Goal: Task Accomplishment & Management: Use online tool/utility

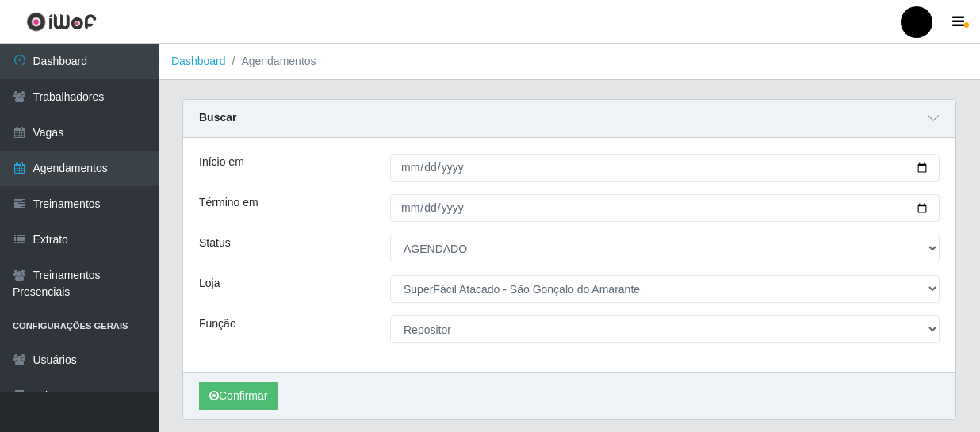
select select "AGENDADO"
select select "408"
select select "24"
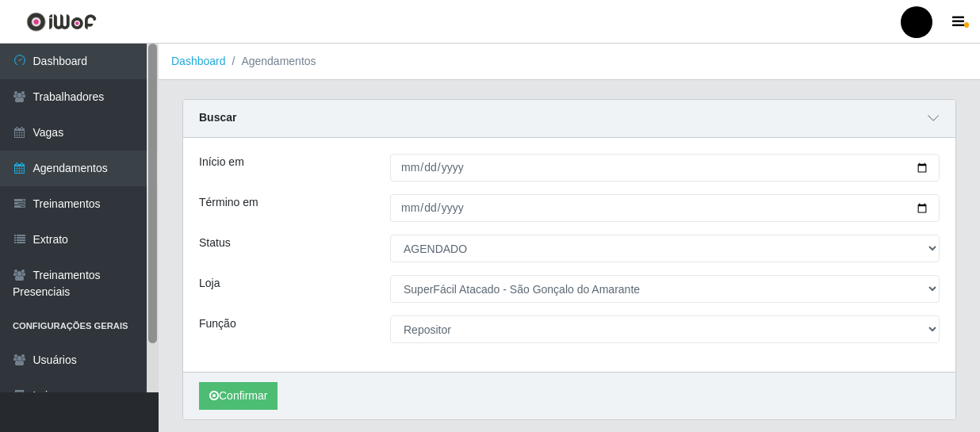
scroll to position [376, 0]
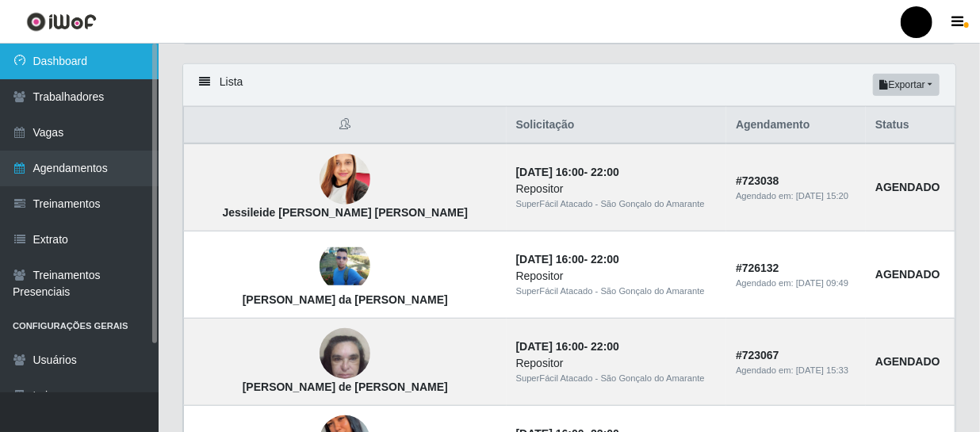
click at [127, 63] on link "Dashboard" at bounding box center [79, 62] width 159 height 36
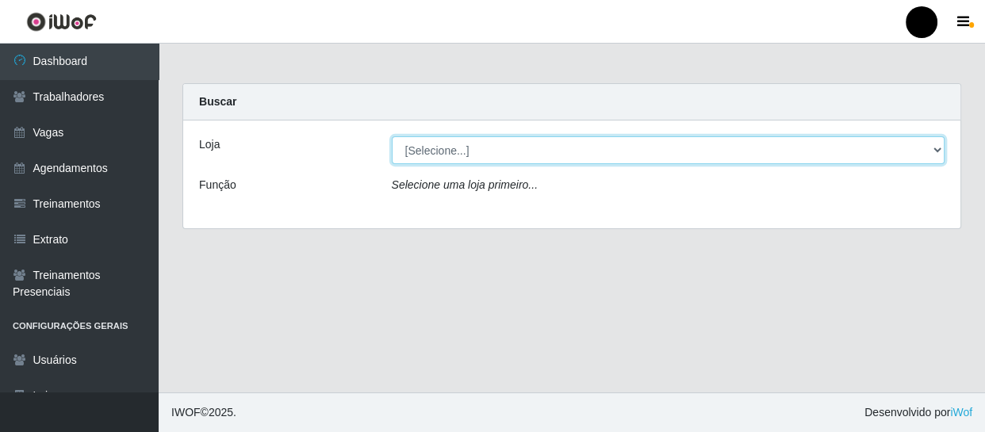
click at [936, 151] on select "[Selecione...] SuperFácil Atacado - Emaús SuperFácil Atacado - Rodoviária Super…" at bounding box center [669, 150] width 554 height 28
select select "408"
click at [392, 136] on select "[Selecione...] SuperFácil Atacado - Emaús SuperFácil Atacado - Rodoviária Super…" at bounding box center [669, 150] width 554 height 28
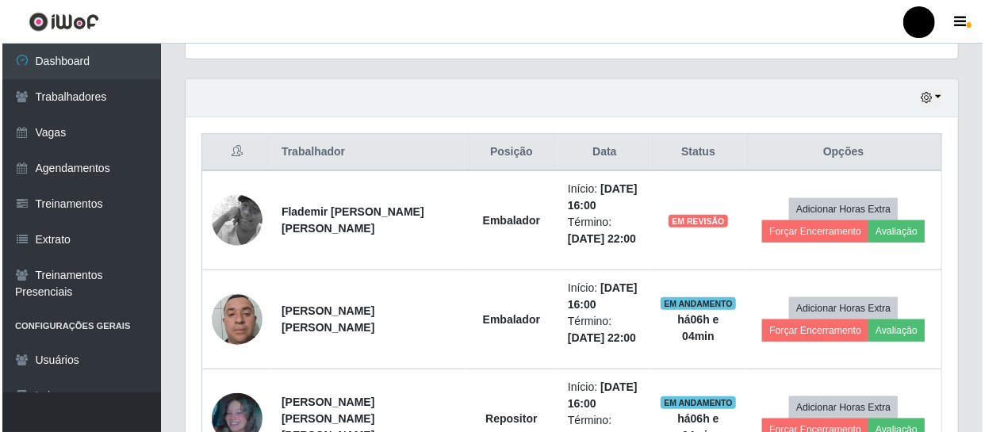
scroll to position [577, 0]
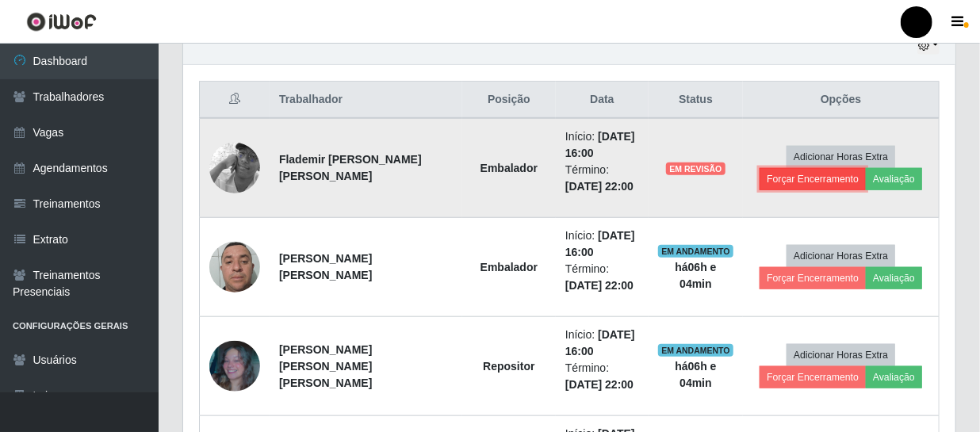
click at [811, 179] on button "Forçar Encerramento" at bounding box center [813, 179] width 106 height 22
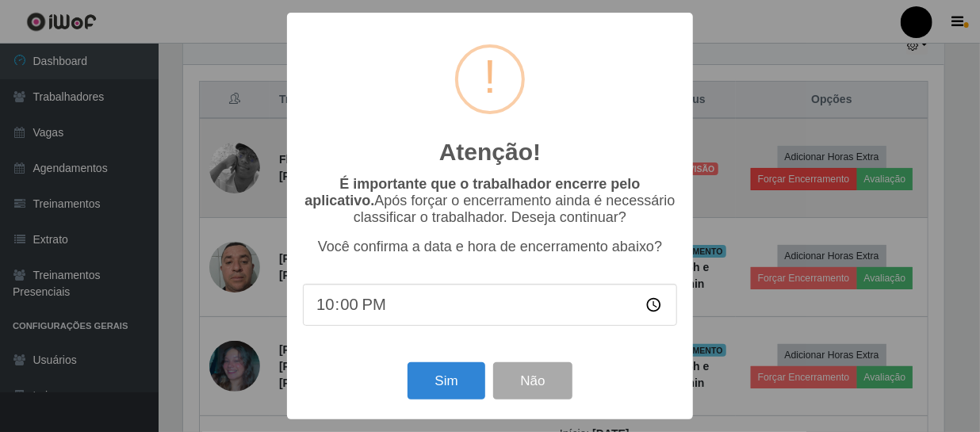
scroll to position [329, 765]
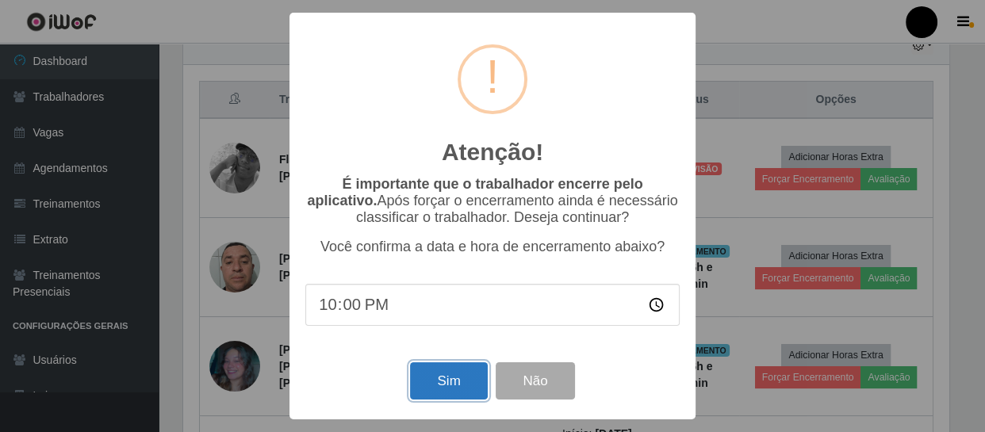
click at [446, 391] on button "Sim" at bounding box center [448, 380] width 77 height 37
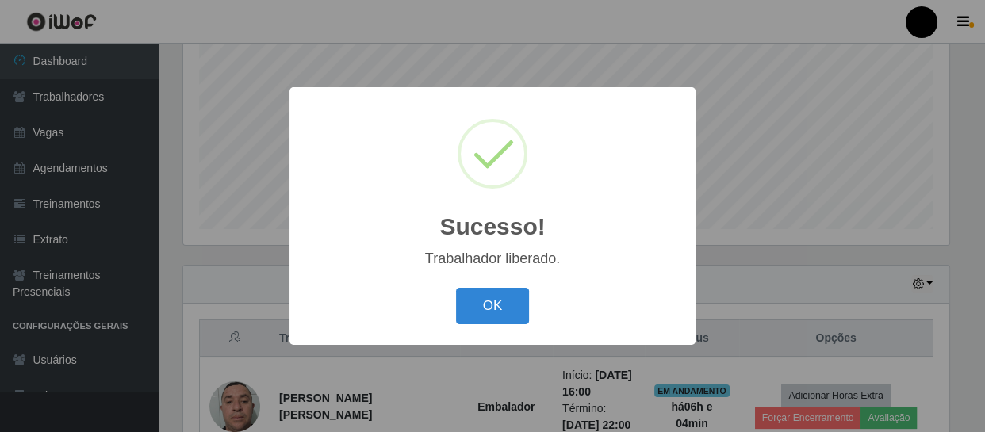
click at [479, 308] on button "OK" at bounding box center [493, 306] width 74 height 37
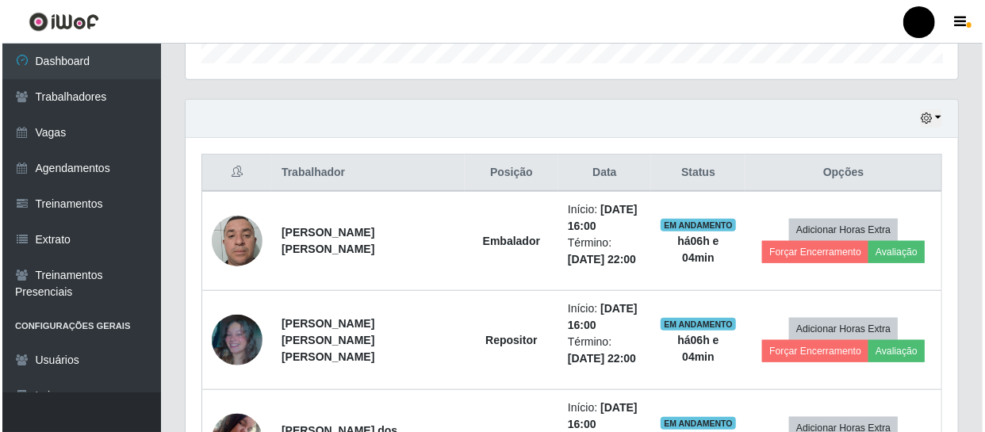
scroll to position [554, 0]
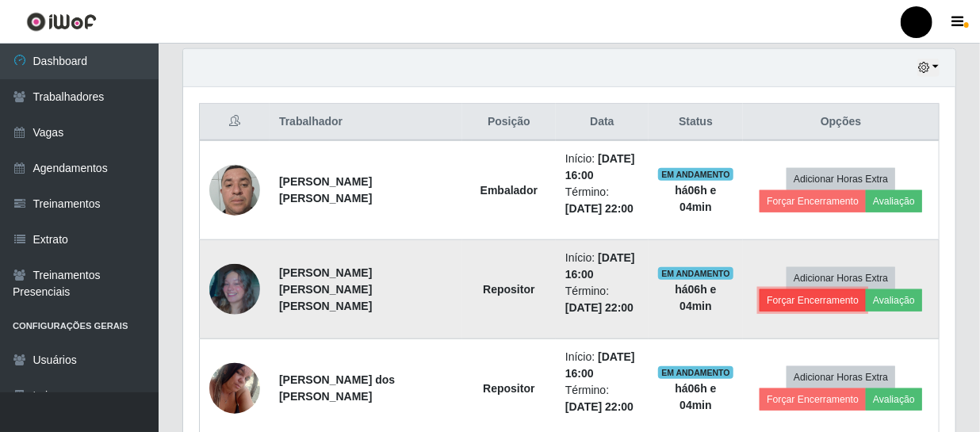
click at [788, 303] on button "Forçar Encerramento" at bounding box center [813, 301] width 106 height 22
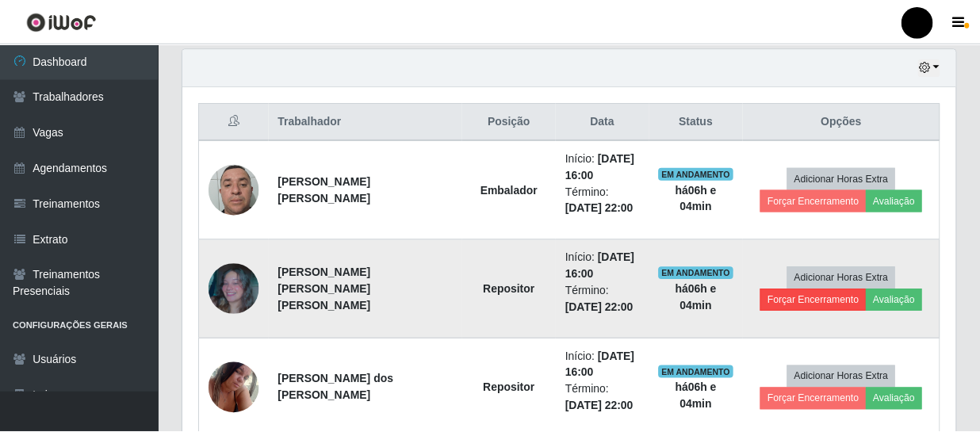
scroll to position [329, 765]
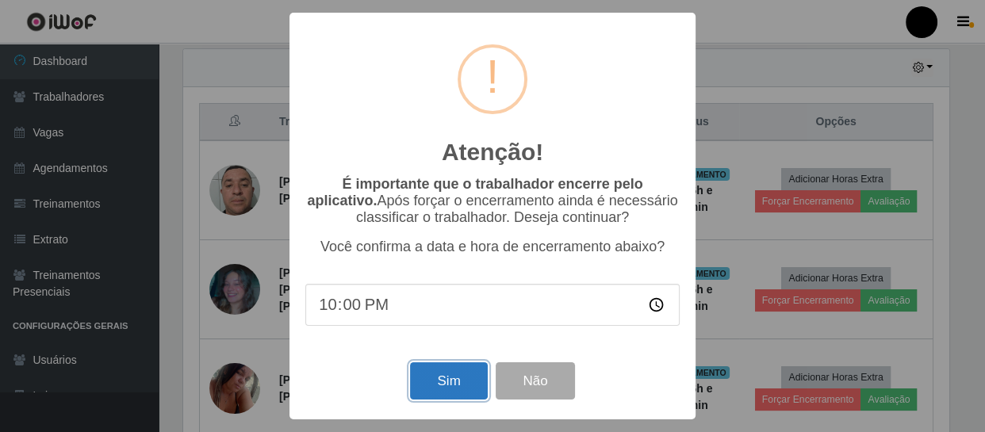
click at [453, 381] on button "Sim" at bounding box center [448, 380] width 77 height 37
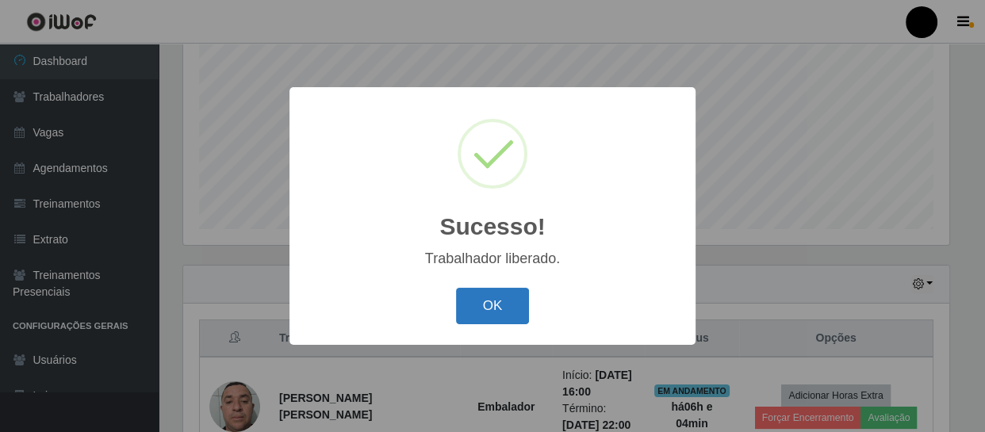
click at [497, 309] on button "OK" at bounding box center [493, 306] width 74 height 37
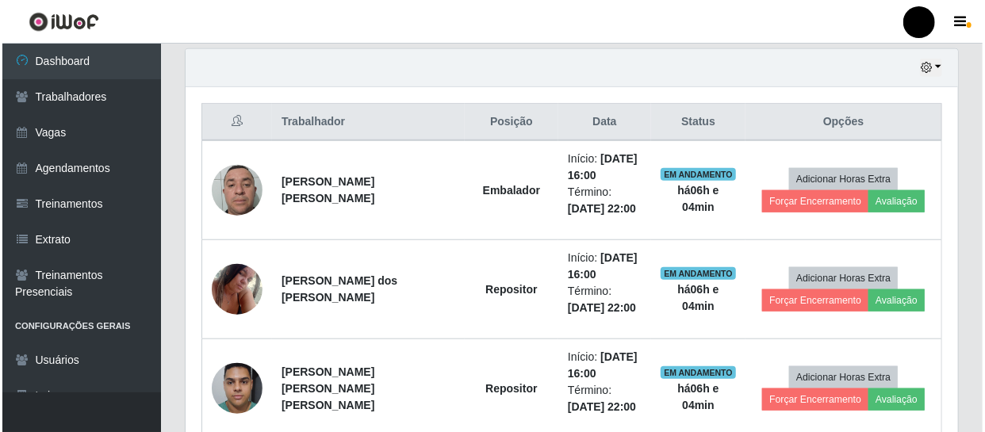
scroll to position [627, 0]
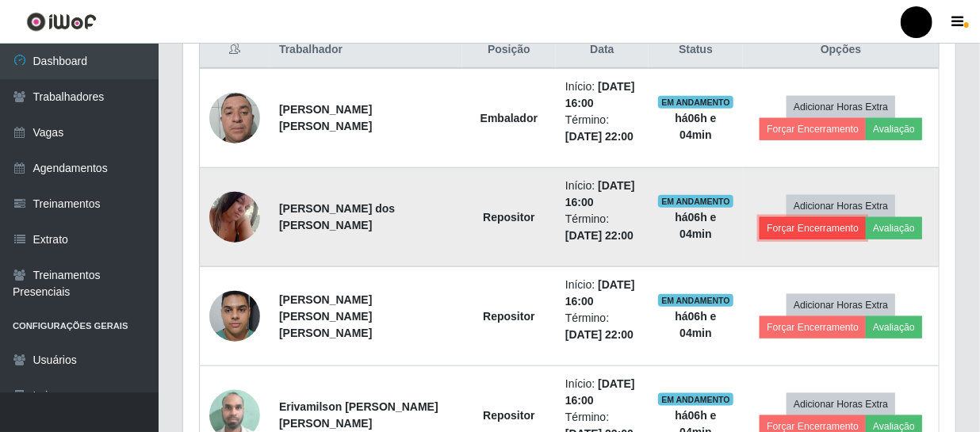
click at [813, 228] on button "Forçar Encerramento" at bounding box center [813, 228] width 106 height 22
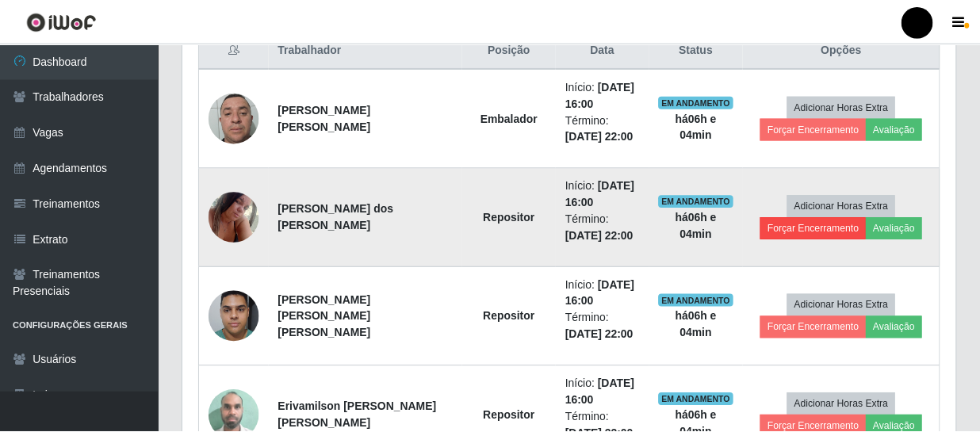
scroll to position [329, 765]
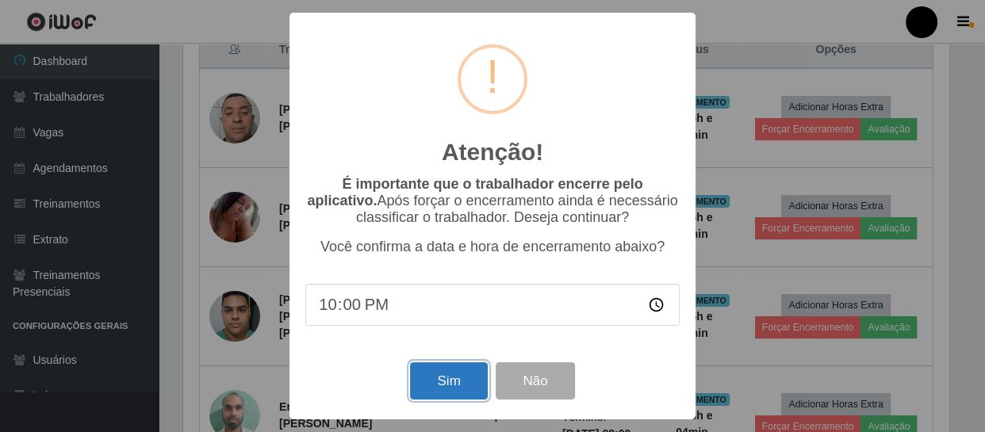
click at [451, 385] on button "Sim" at bounding box center [448, 380] width 77 height 37
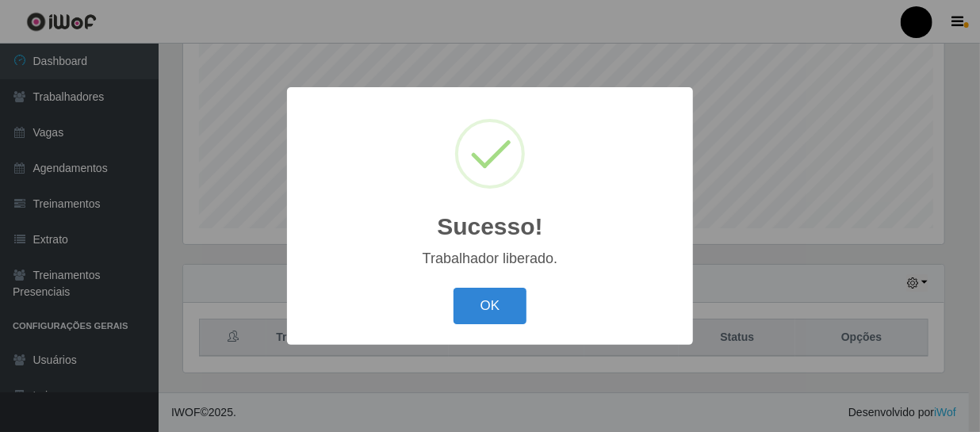
scroll to position [0, 0]
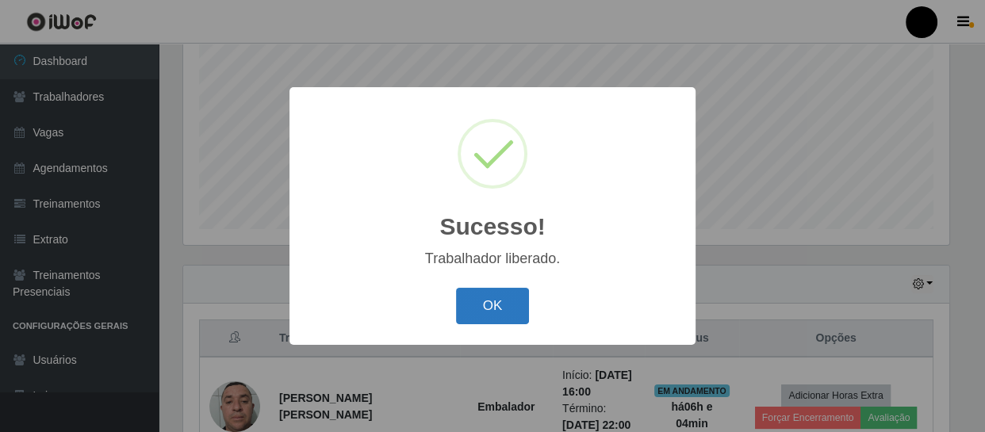
click at [495, 297] on button "OK" at bounding box center [493, 306] width 74 height 37
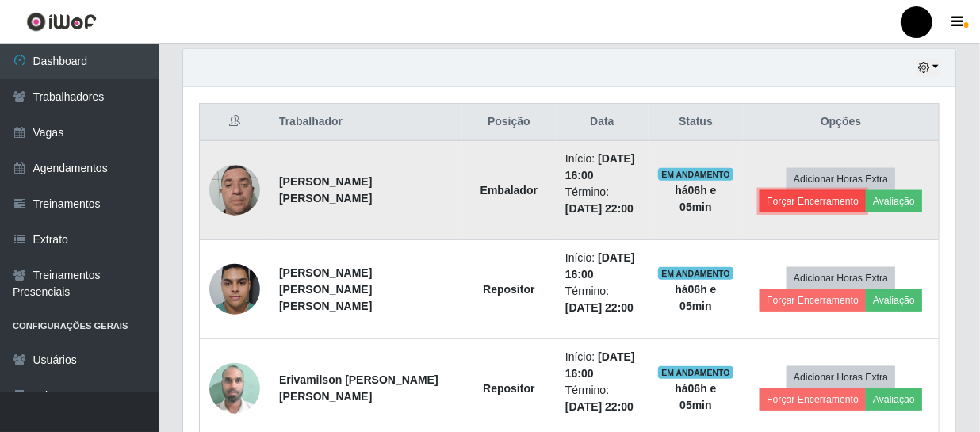
click at [804, 200] on button "Forçar Encerramento" at bounding box center [813, 201] width 106 height 22
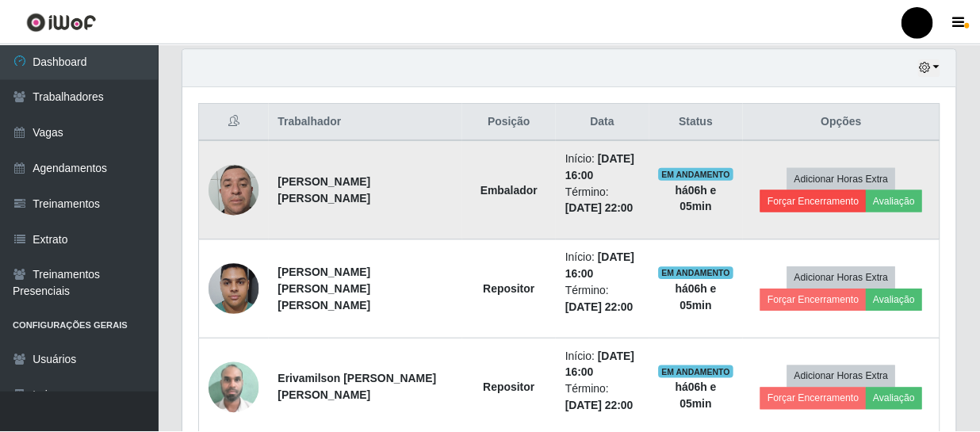
scroll to position [329, 765]
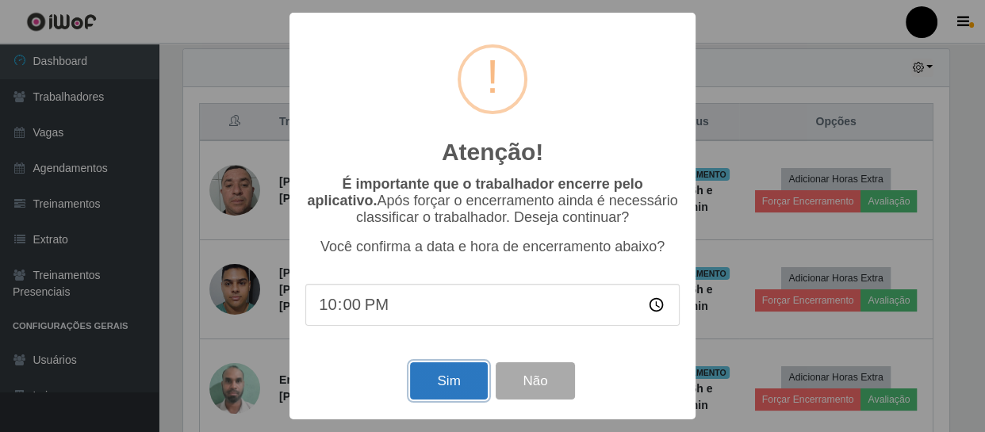
click at [446, 383] on button "Sim" at bounding box center [448, 380] width 77 height 37
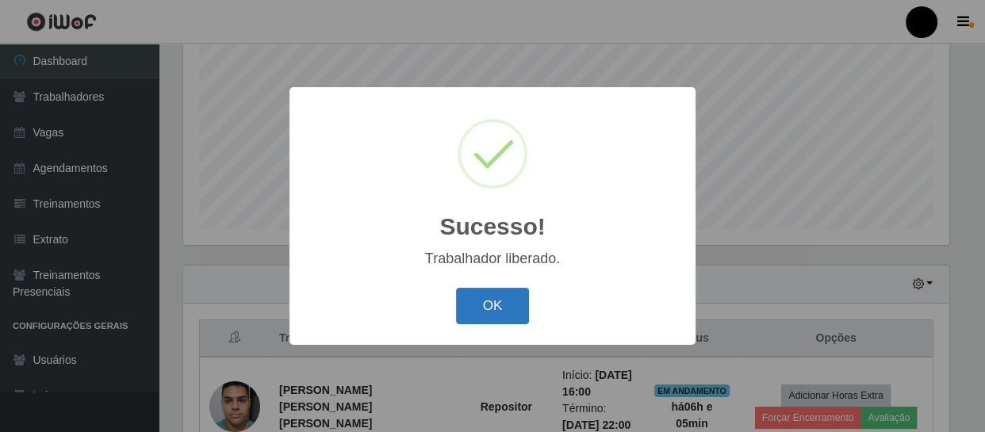
click at [486, 302] on button "OK" at bounding box center [493, 306] width 74 height 37
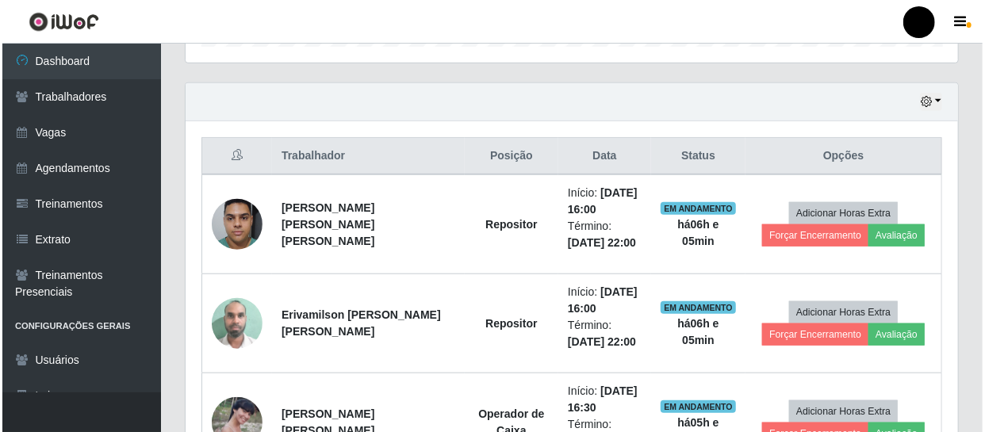
scroll to position [554, 0]
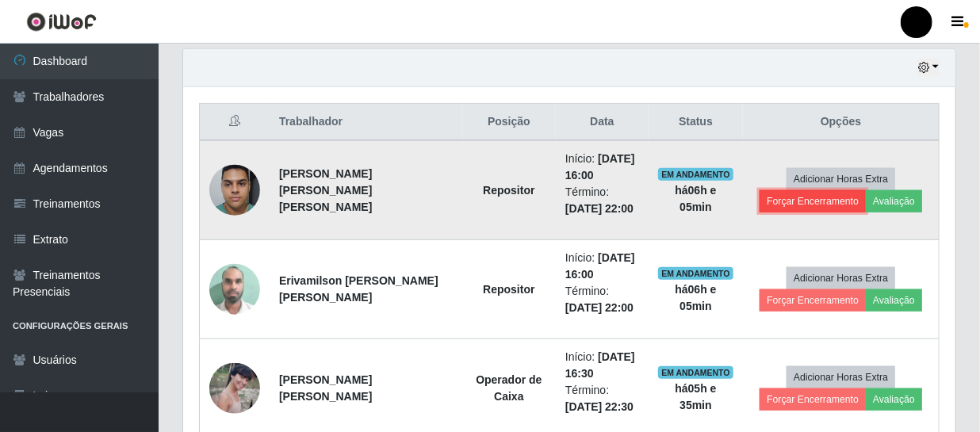
click at [784, 203] on button "Forçar Encerramento" at bounding box center [813, 201] width 106 height 22
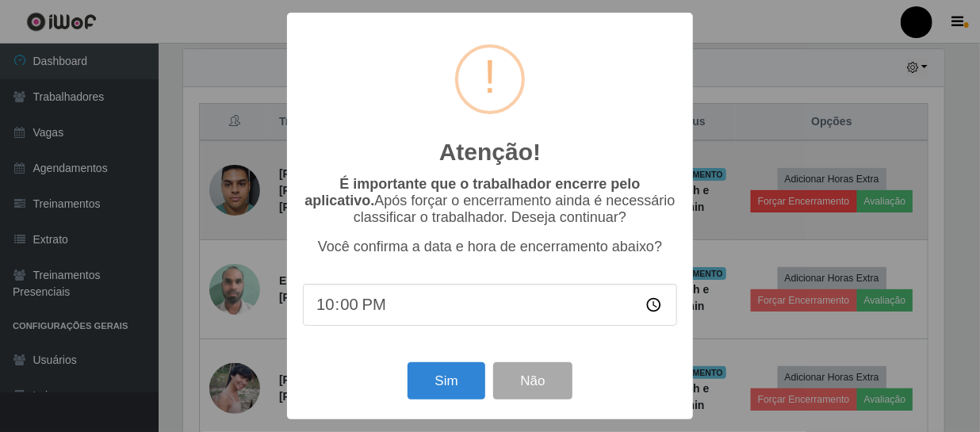
scroll to position [329, 765]
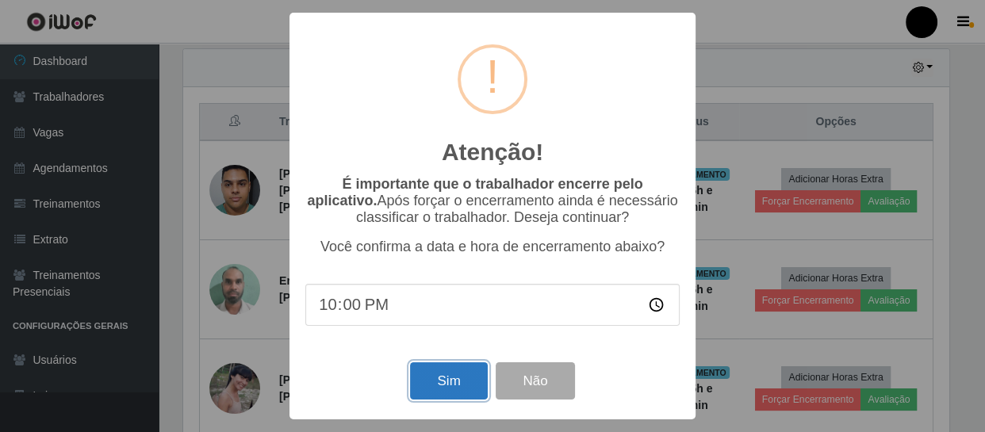
click at [439, 390] on button "Sim" at bounding box center [448, 380] width 77 height 37
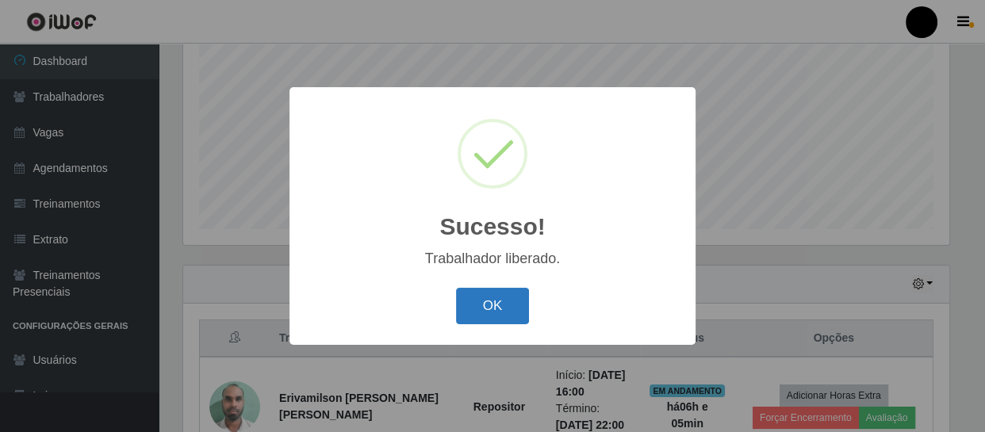
click at [489, 301] on button "OK" at bounding box center [493, 306] width 74 height 37
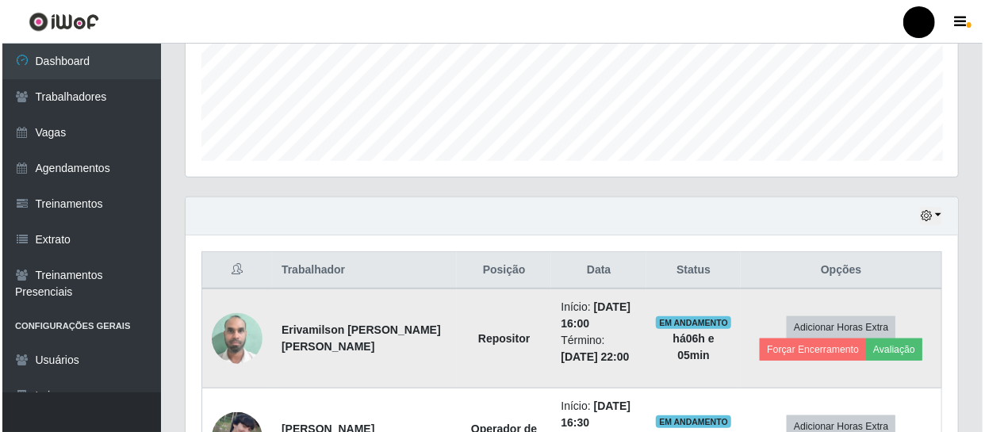
scroll to position [482, 0]
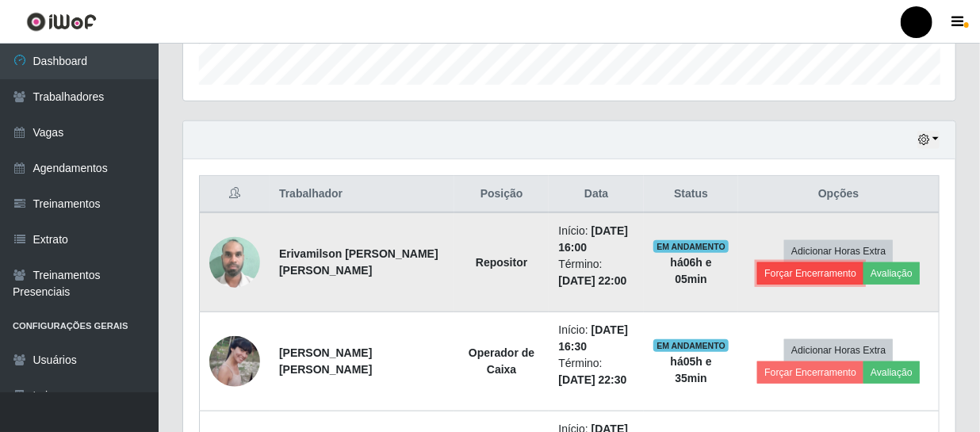
click at [777, 273] on button "Forçar Encerramento" at bounding box center [811, 274] width 106 height 22
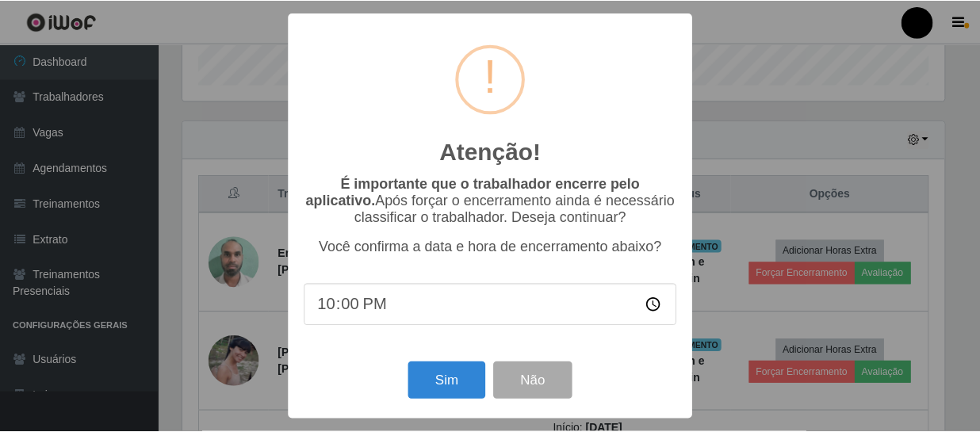
scroll to position [329, 765]
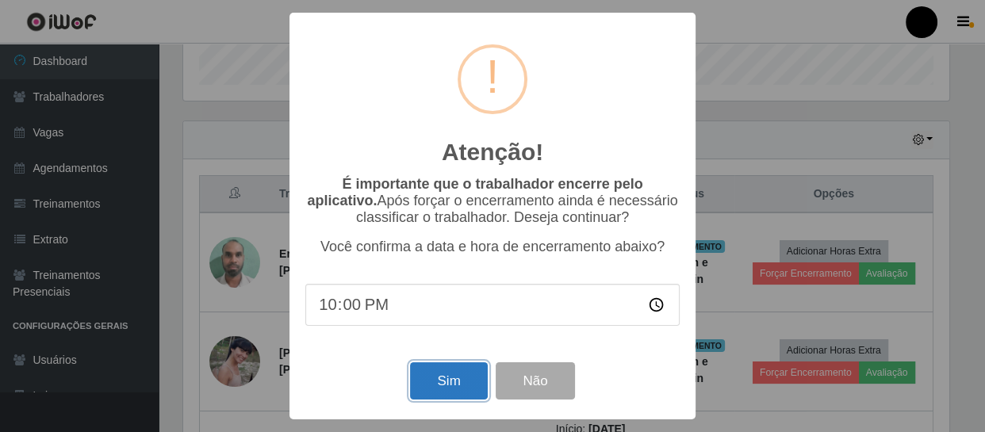
click at [446, 386] on button "Sim" at bounding box center [448, 380] width 77 height 37
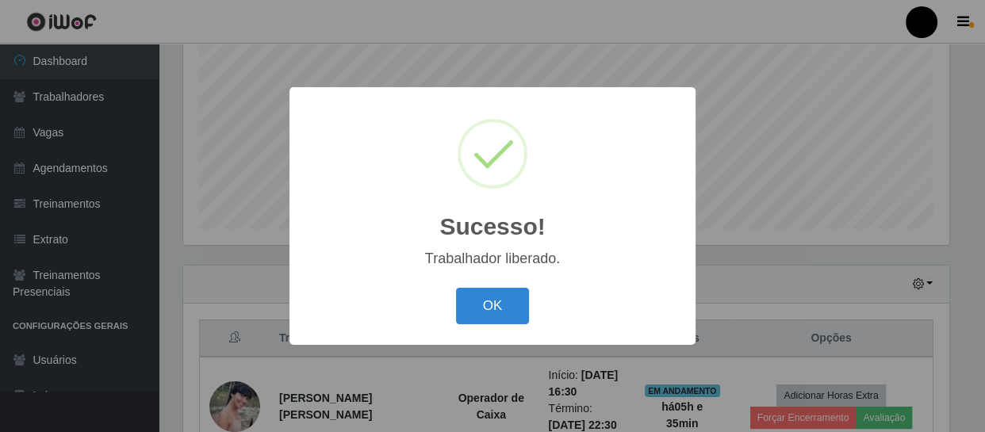
drag, startPoint x: 496, startPoint y: 309, endPoint x: 548, endPoint y: 275, distance: 62.5
click at [500, 307] on button "OK" at bounding box center [493, 306] width 74 height 37
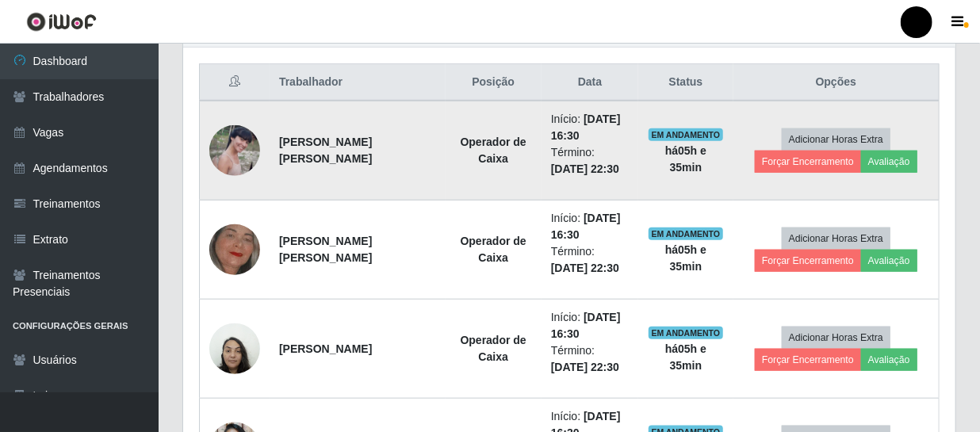
scroll to position [627, 0]
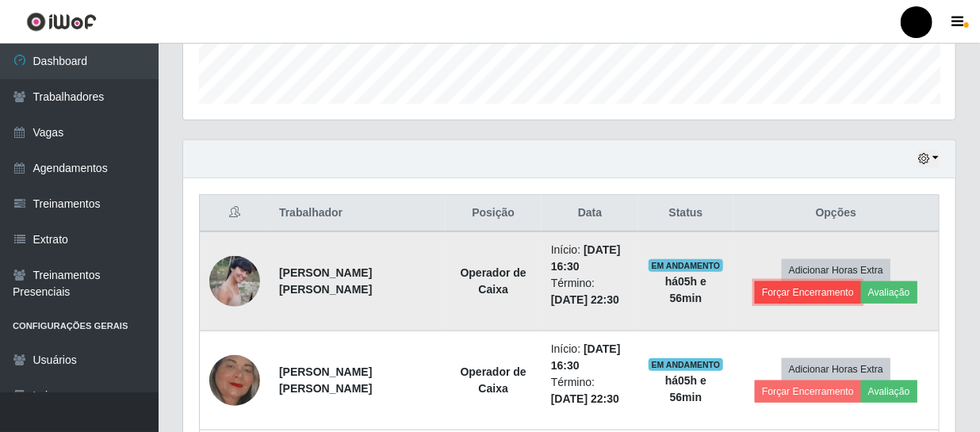
click at [829, 290] on button "Forçar Encerramento" at bounding box center [808, 293] width 106 height 22
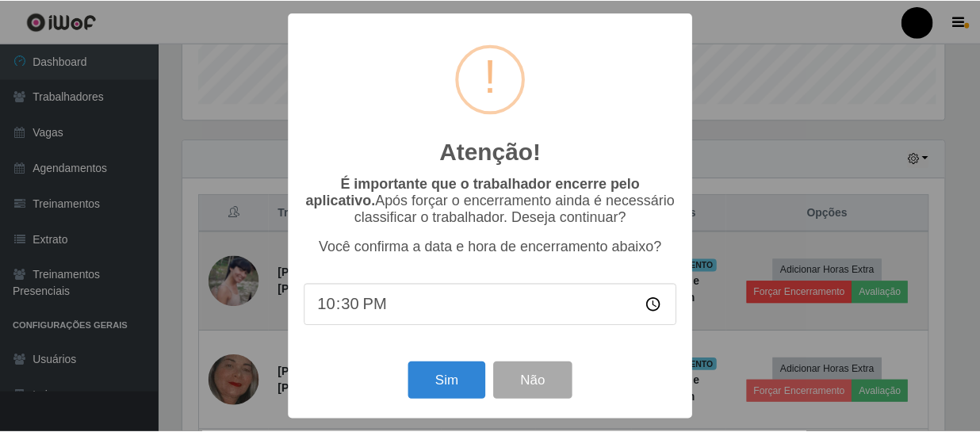
scroll to position [329, 765]
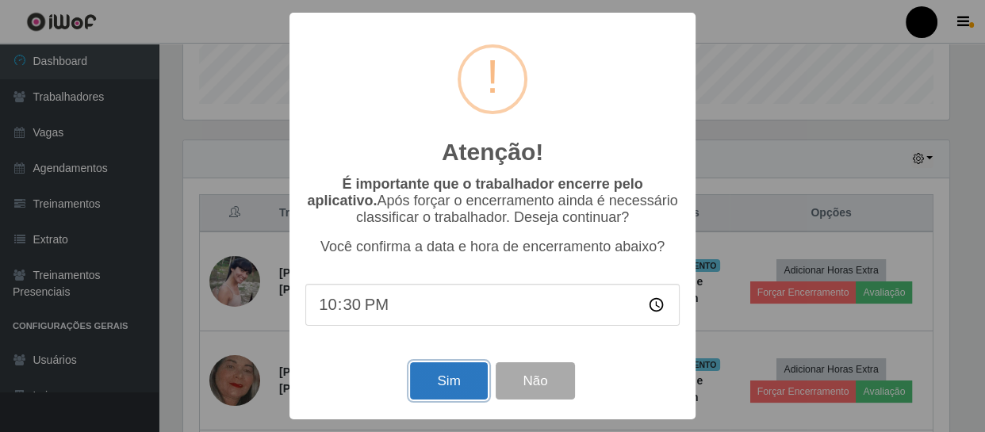
click at [460, 380] on button "Sim" at bounding box center [448, 380] width 77 height 37
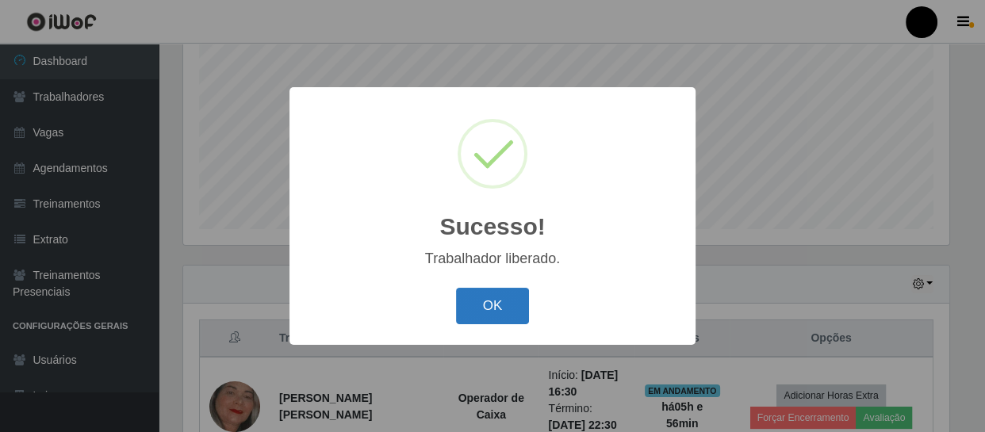
click at [504, 309] on button "OK" at bounding box center [493, 306] width 74 height 37
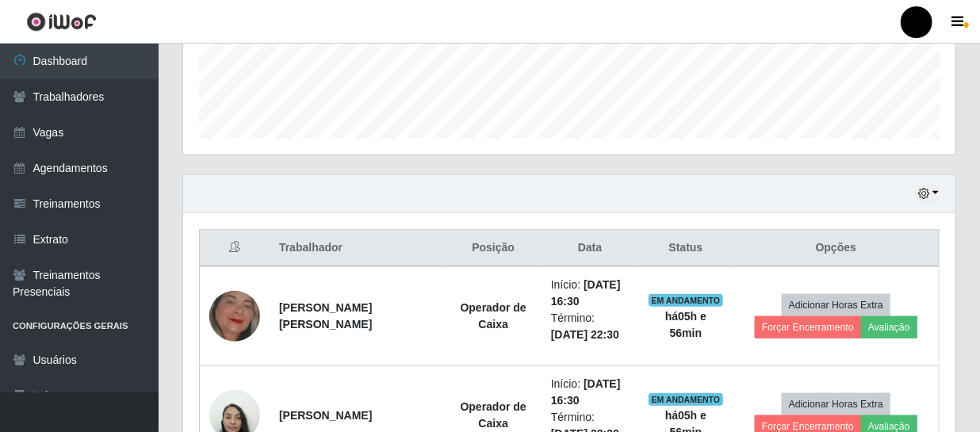
scroll to position [554, 0]
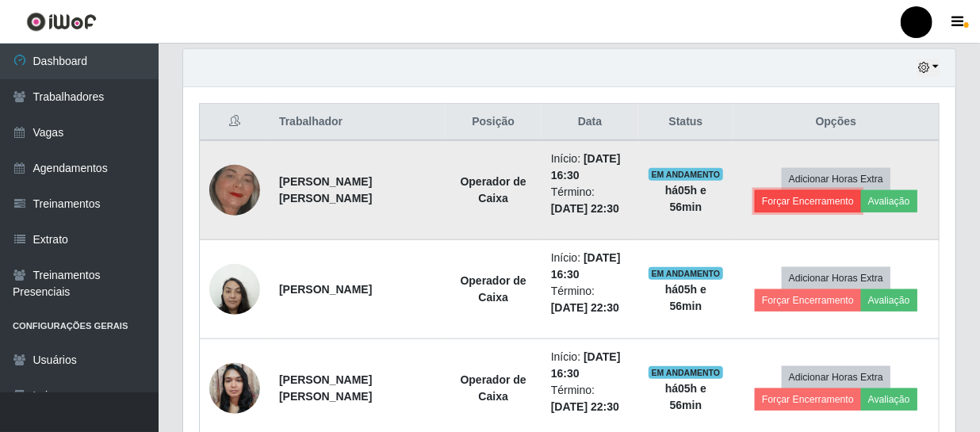
click at [804, 198] on button "Forçar Encerramento" at bounding box center [808, 201] width 106 height 22
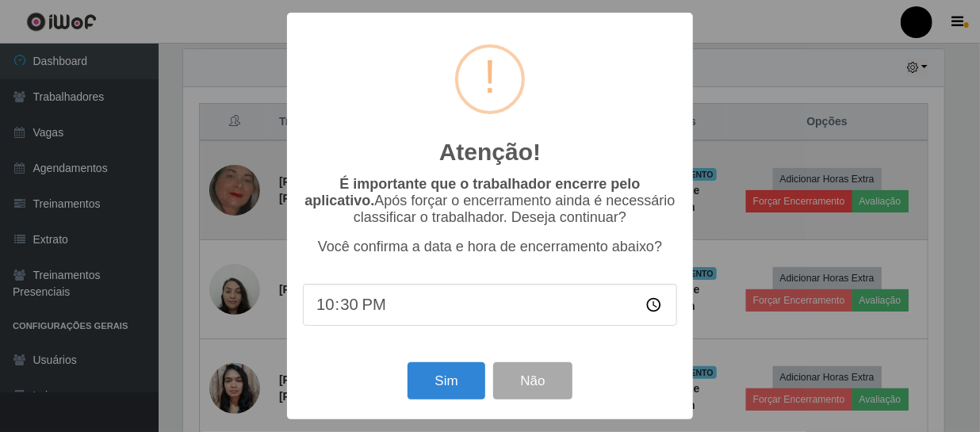
scroll to position [329, 765]
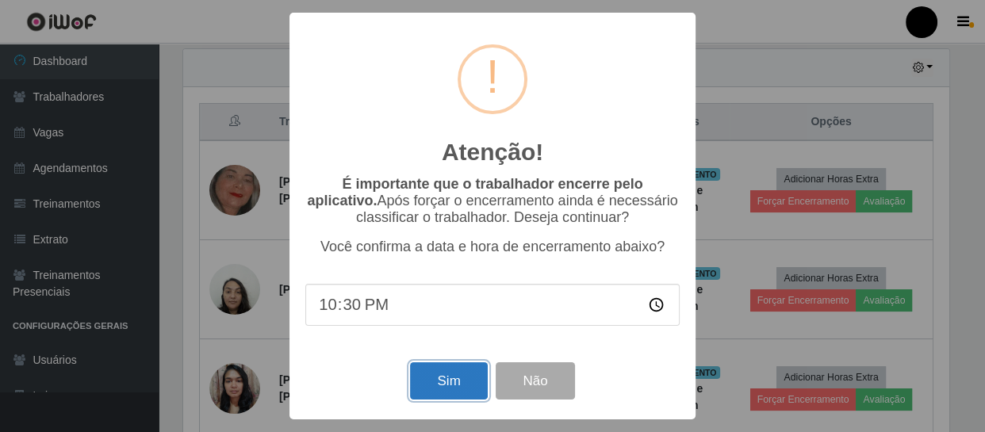
click at [451, 378] on button "Sim" at bounding box center [448, 380] width 77 height 37
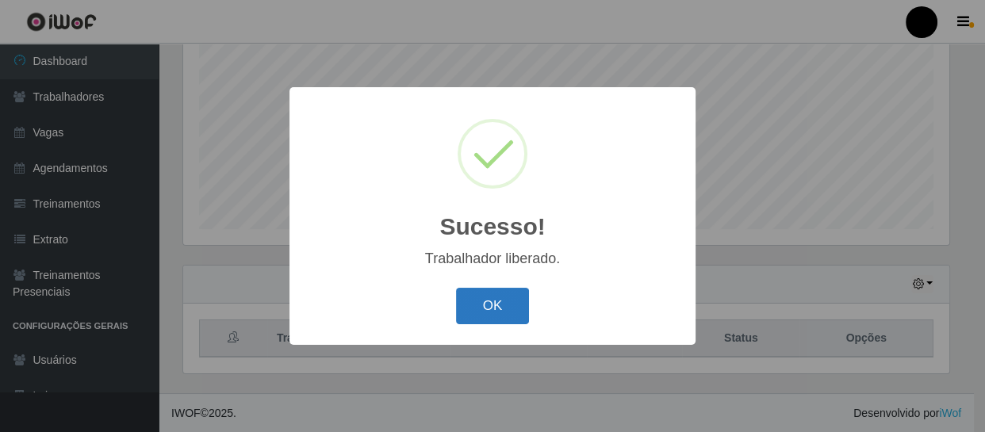
click at [489, 297] on button "OK" at bounding box center [493, 306] width 74 height 37
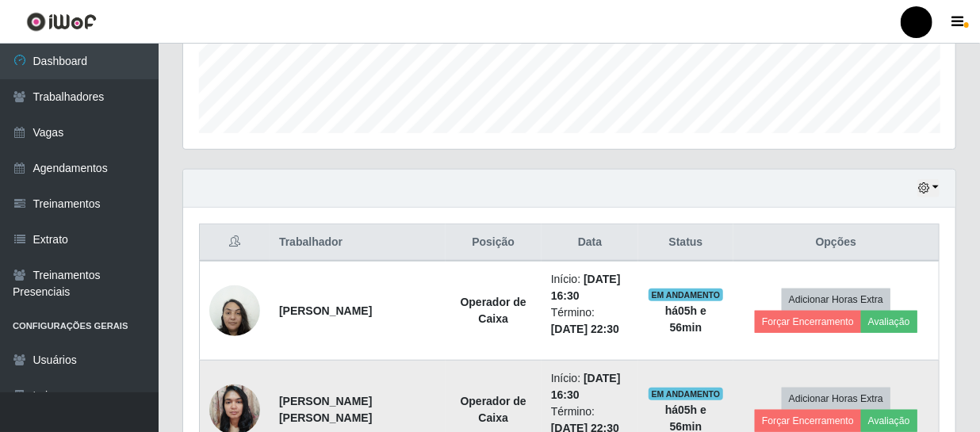
scroll to position [554, 0]
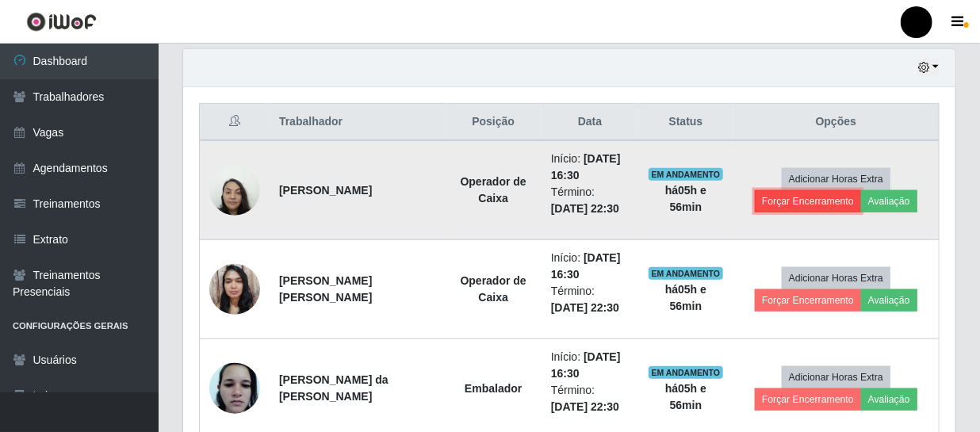
click at [798, 206] on button "Forçar Encerramento" at bounding box center [808, 201] width 106 height 22
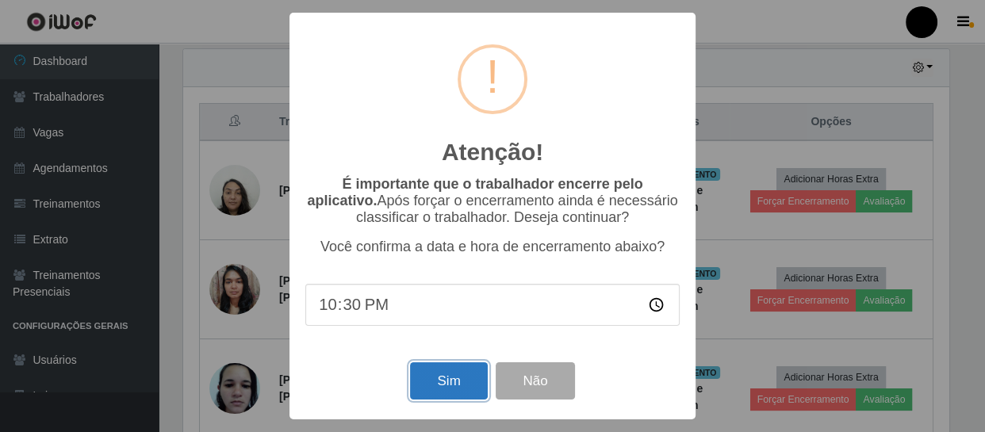
click at [455, 371] on button "Sim" at bounding box center [448, 380] width 77 height 37
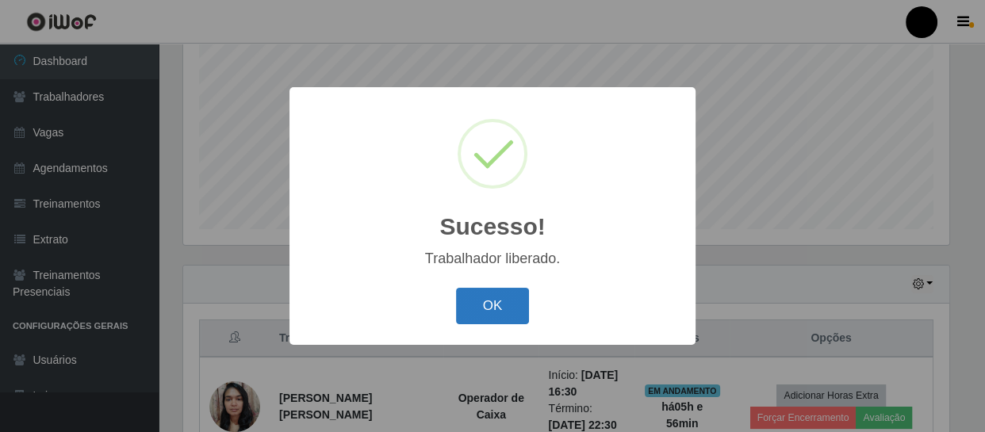
click at [513, 304] on button "OK" at bounding box center [493, 306] width 74 height 37
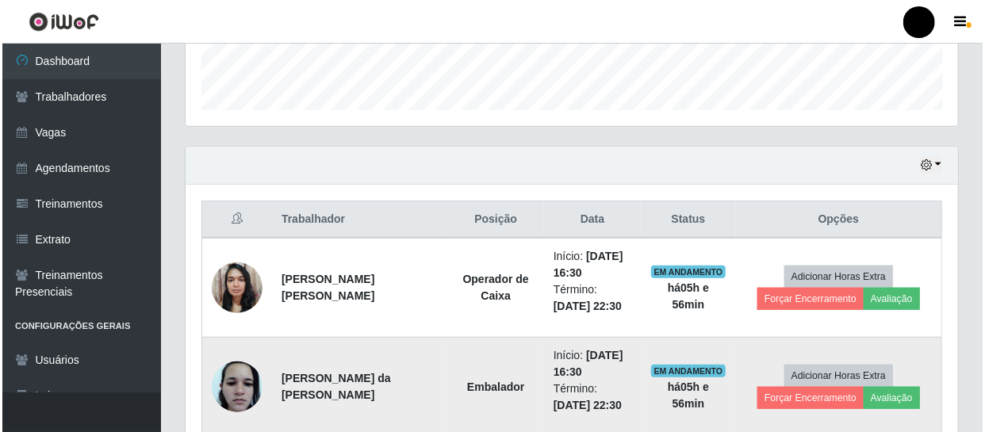
scroll to position [554, 0]
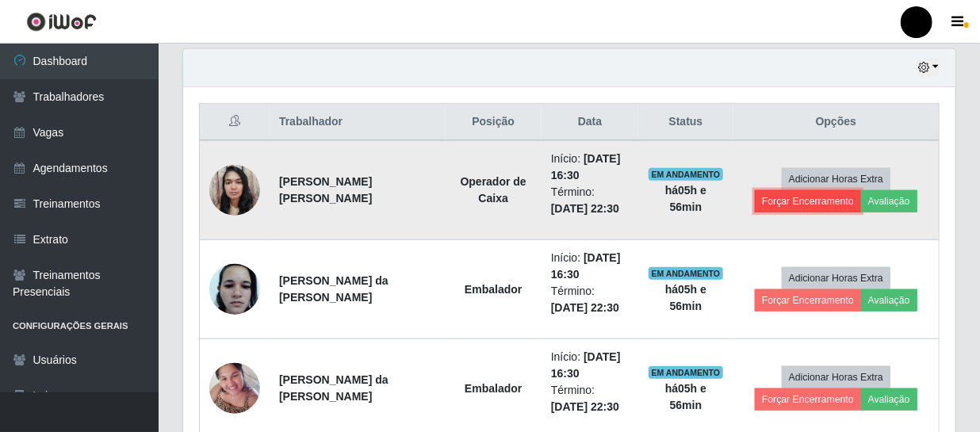
click at [811, 201] on button "Forçar Encerramento" at bounding box center [808, 201] width 106 height 22
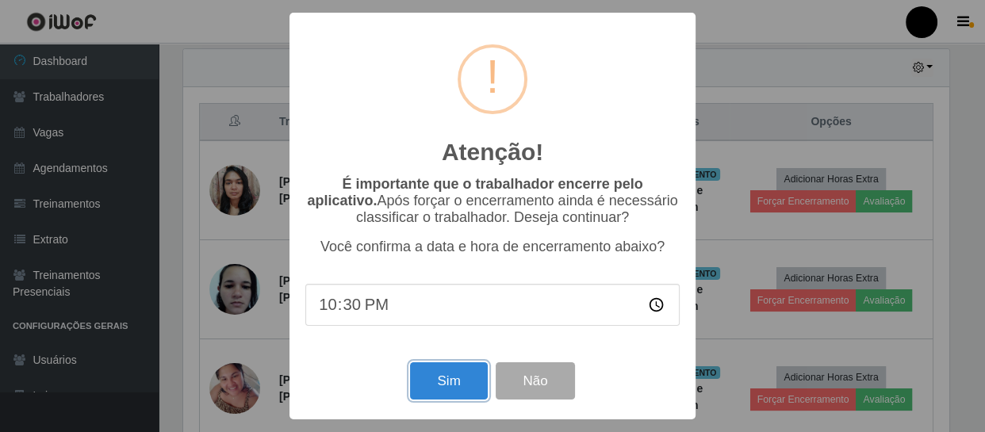
drag, startPoint x: 431, startPoint y: 401, endPoint x: 437, endPoint y: 388, distance: 14.2
click at [431, 397] on button "Sim" at bounding box center [448, 380] width 77 height 37
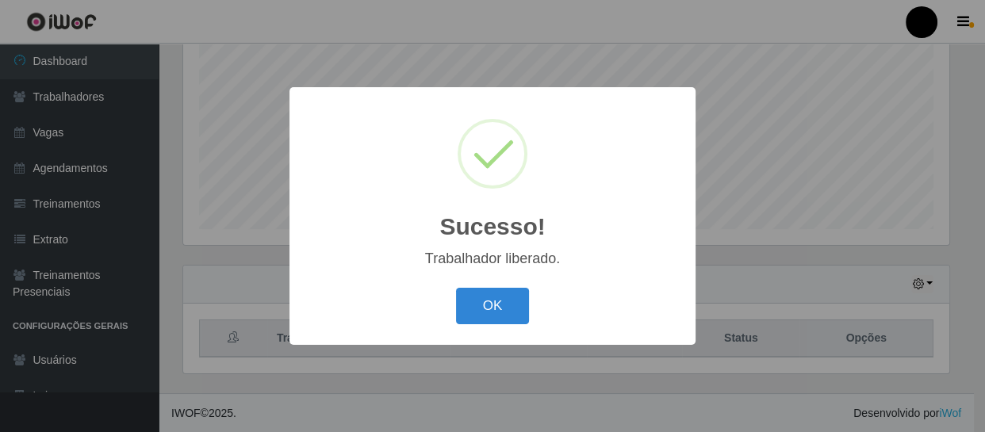
click at [814, 194] on div "Sucesso! × Trabalhador liberado. OK Cancel" at bounding box center [492, 216] width 985 height 432
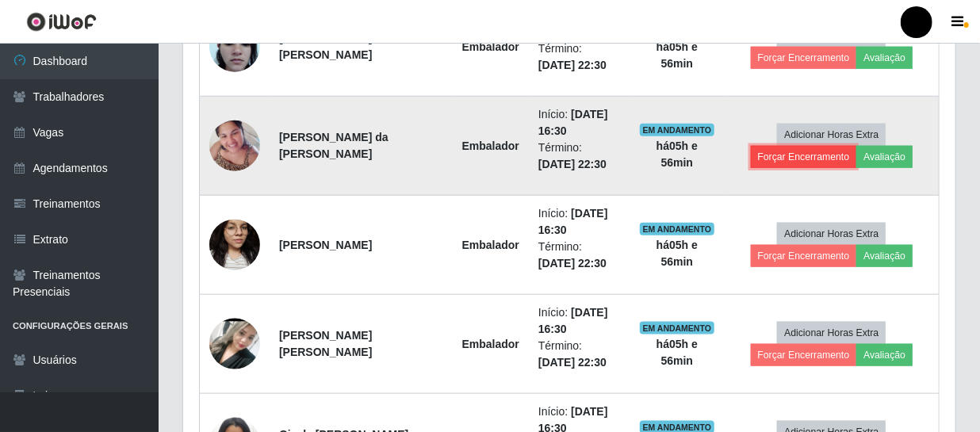
click at [808, 155] on button "Forçar Encerramento" at bounding box center [804, 157] width 106 height 22
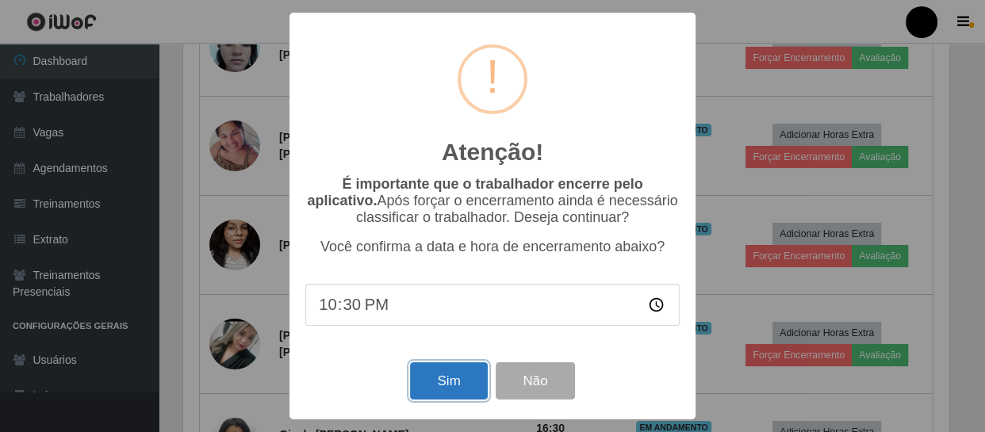
click at [432, 381] on button "Sim" at bounding box center [448, 380] width 77 height 37
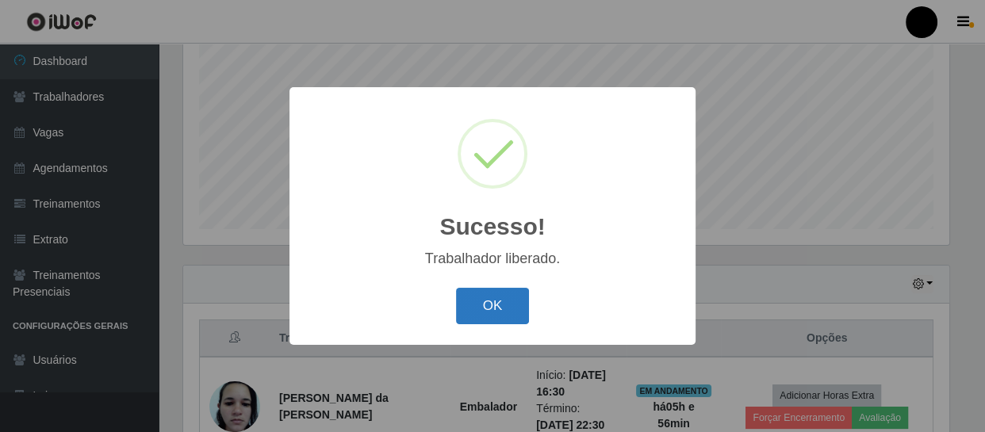
drag, startPoint x: 506, startPoint y: 308, endPoint x: 547, endPoint y: 298, distance: 42.3
click at [507, 309] on button "OK" at bounding box center [493, 306] width 74 height 37
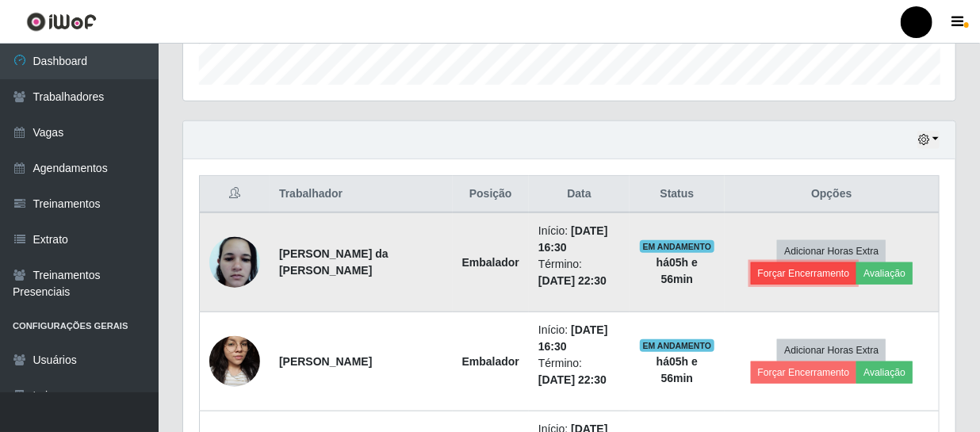
click at [805, 271] on button "Forçar Encerramento" at bounding box center [804, 274] width 106 height 22
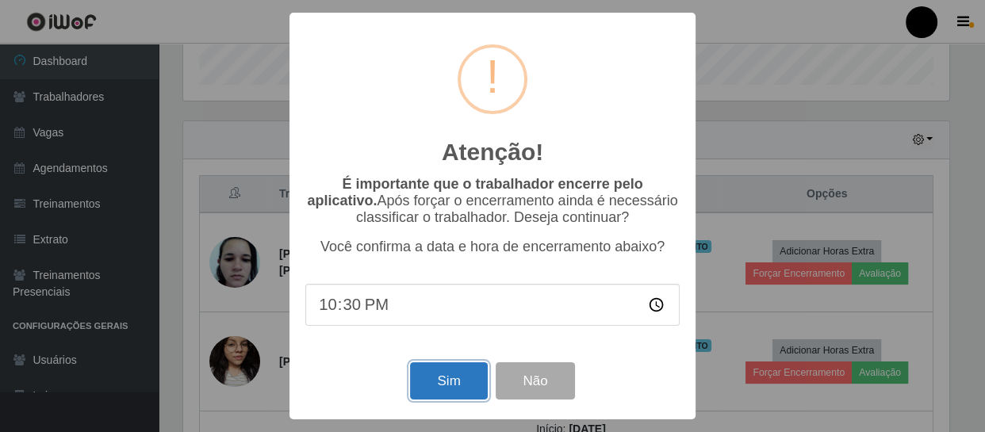
click at [425, 383] on button "Sim" at bounding box center [448, 380] width 77 height 37
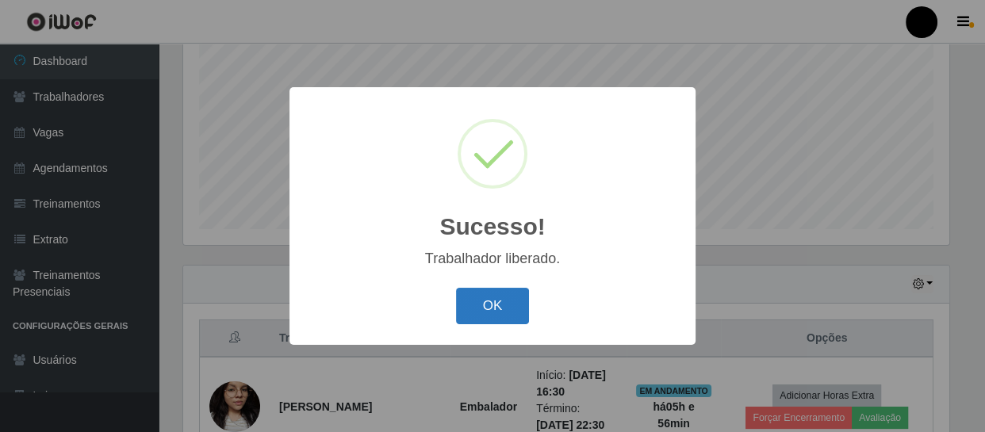
click at [485, 309] on button "OK" at bounding box center [493, 306] width 74 height 37
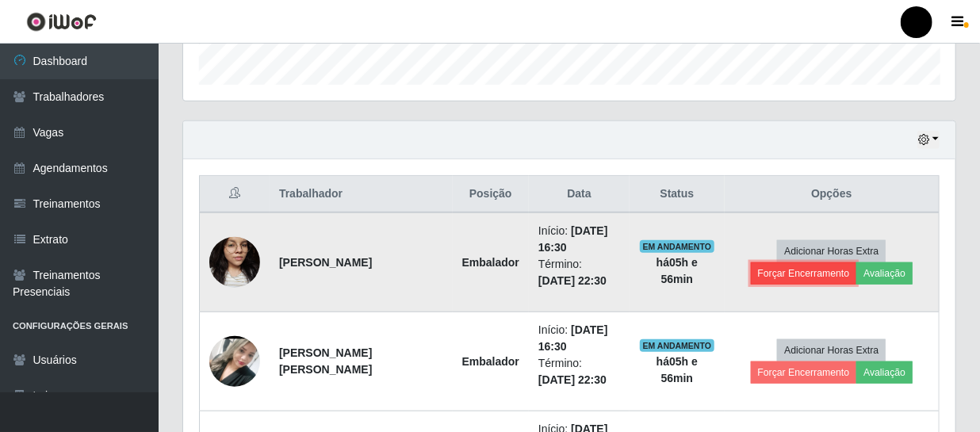
click at [780, 270] on button "Forçar Encerramento" at bounding box center [804, 274] width 106 height 22
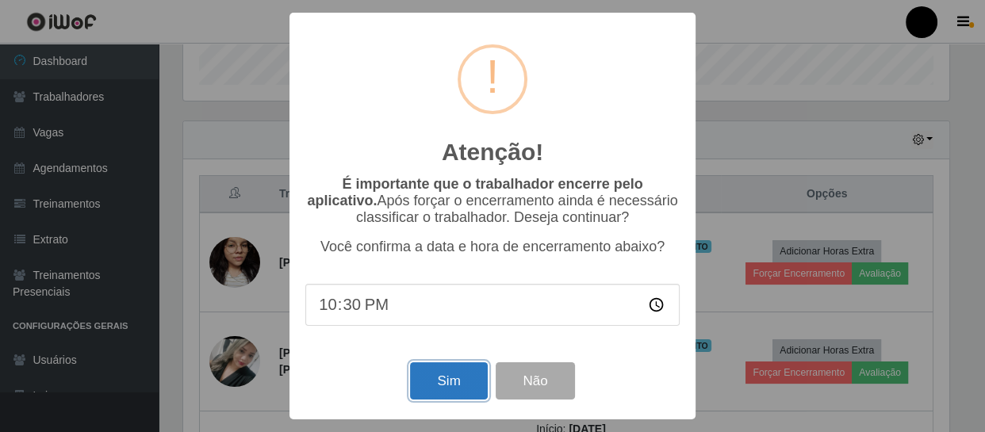
click at [455, 380] on button "Sim" at bounding box center [448, 380] width 77 height 37
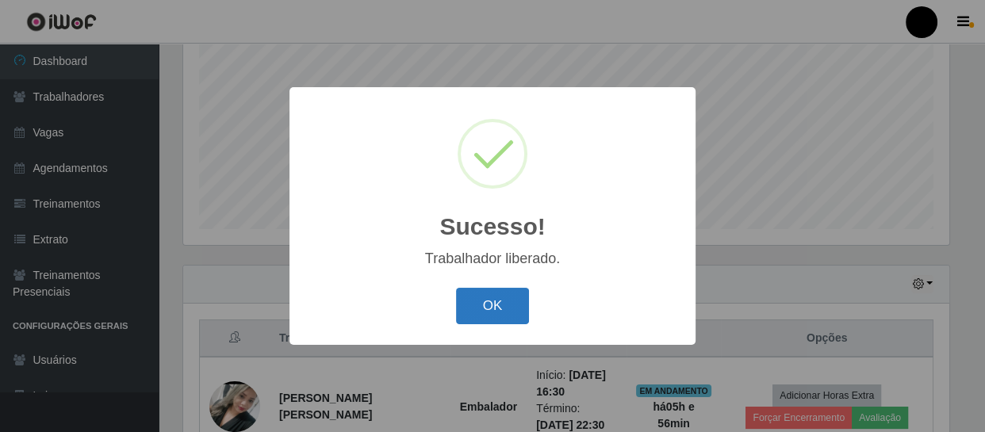
click at [492, 311] on button "OK" at bounding box center [493, 306] width 74 height 37
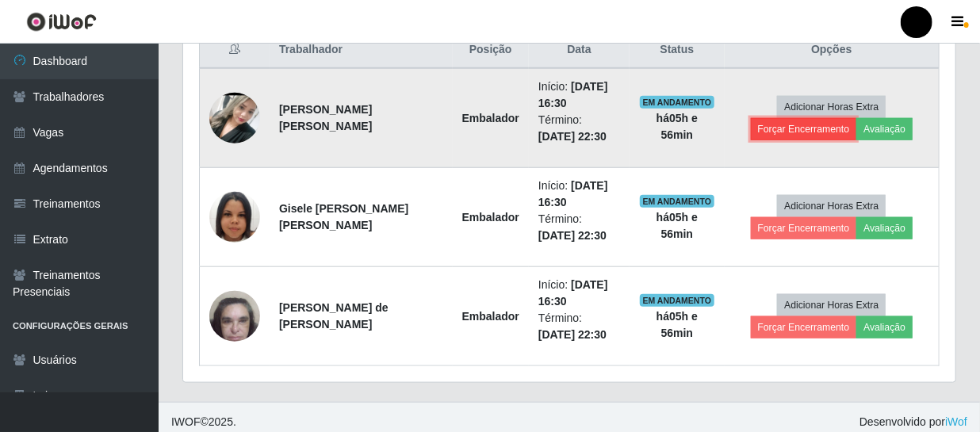
click at [817, 125] on button "Forçar Encerramento" at bounding box center [804, 129] width 106 height 22
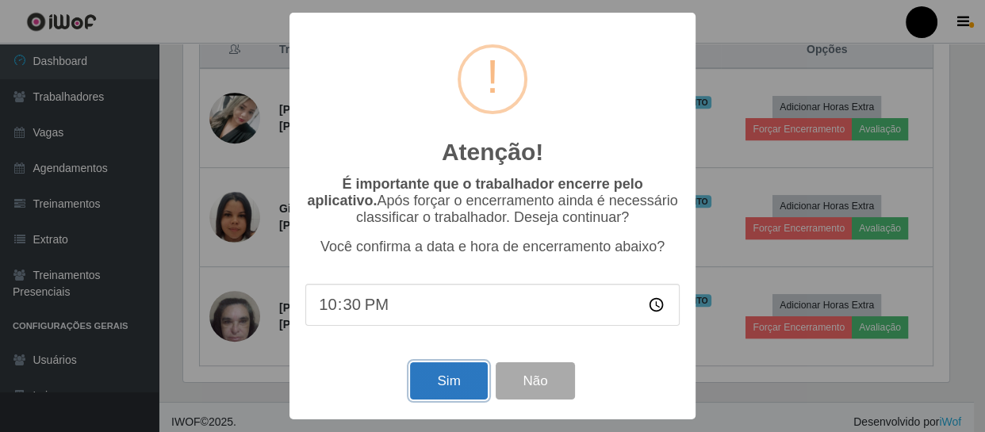
click at [451, 392] on button "Sim" at bounding box center [448, 380] width 77 height 37
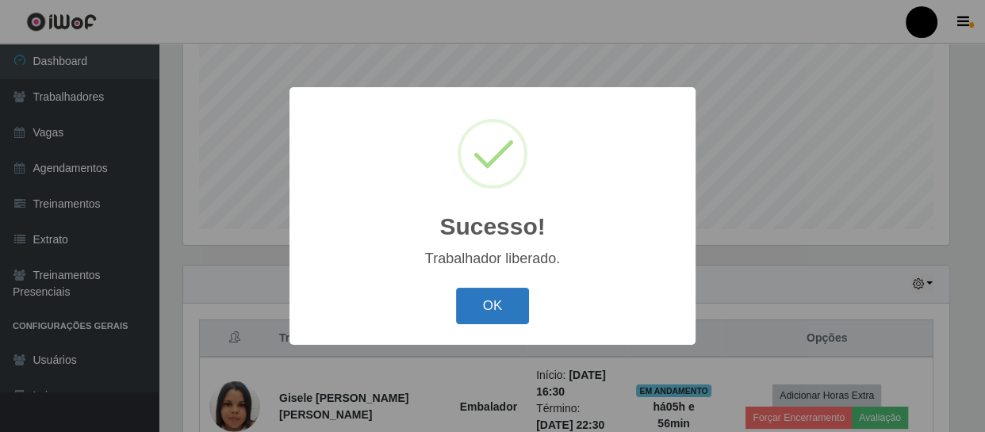
click at [501, 317] on button "OK" at bounding box center [493, 306] width 74 height 37
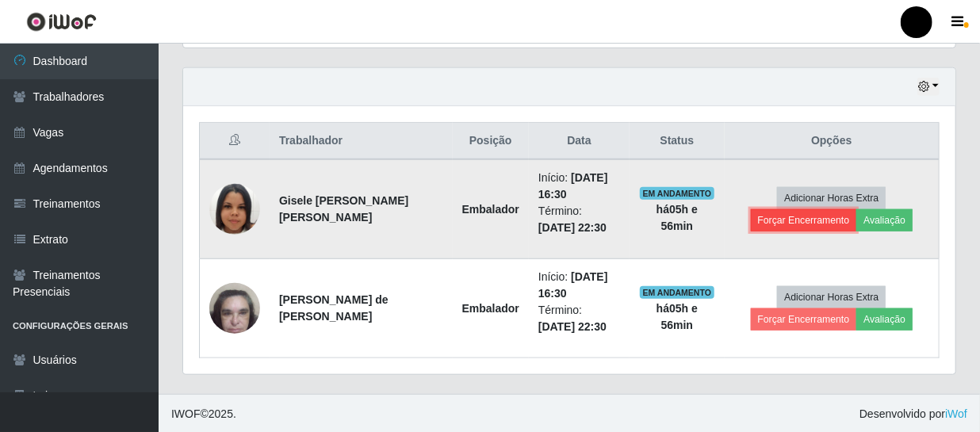
click at [826, 220] on button "Forçar Encerramento" at bounding box center [804, 220] width 106 height 22
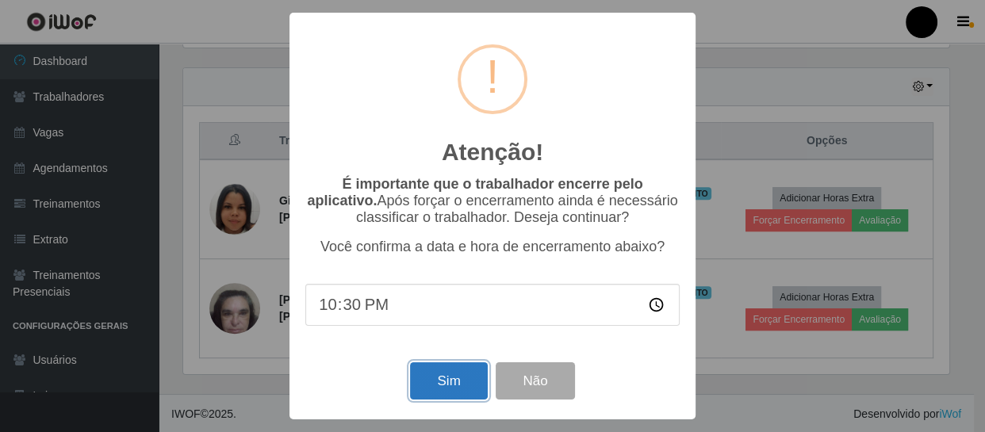
click at [460, 387] on button "Sim" at bounding box center [448, 380] width 77 height 37
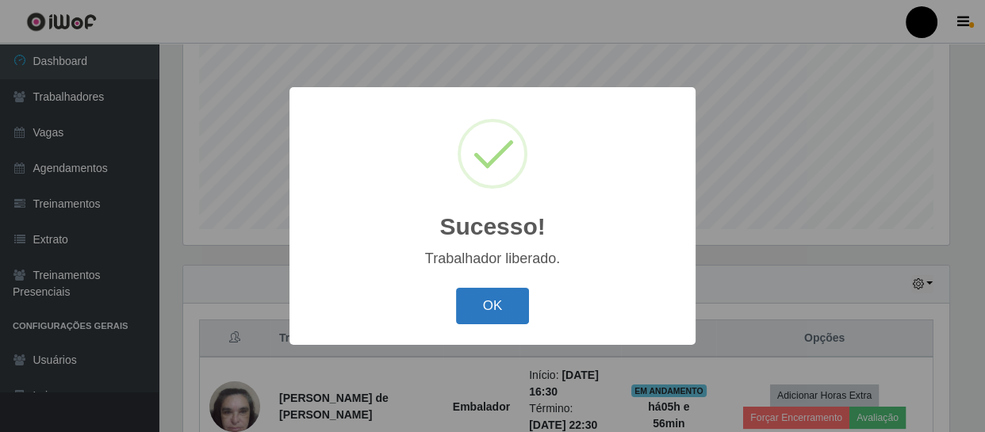
click at [489, 322] on button "OK" at bounding box center [493, 306] width 74 height 37
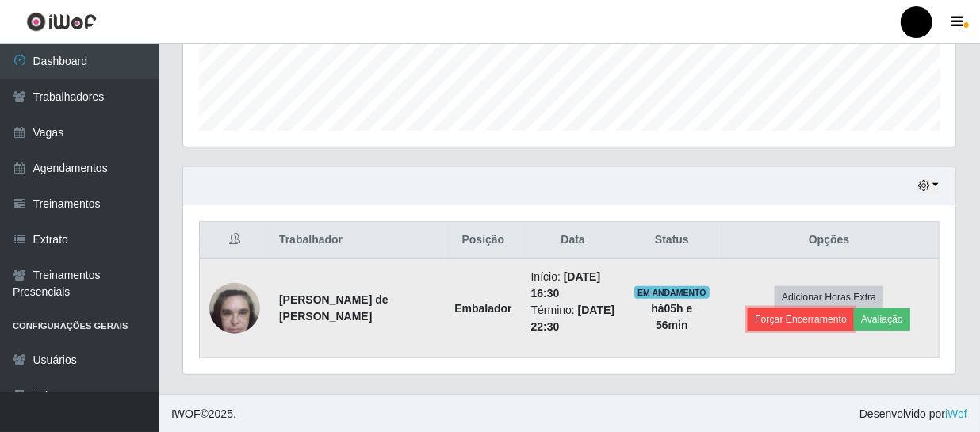
click at [823, 316] on button "Forçar Encerramento" at bounding box center [801, 320] width 106 height 22
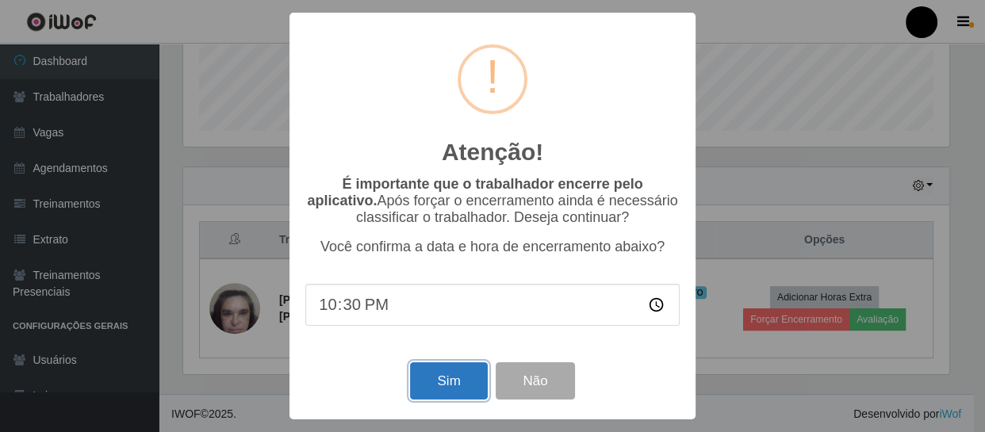
click at [458, 382] on button "Sim" at bounding box center [448, 380] width 77 height 37
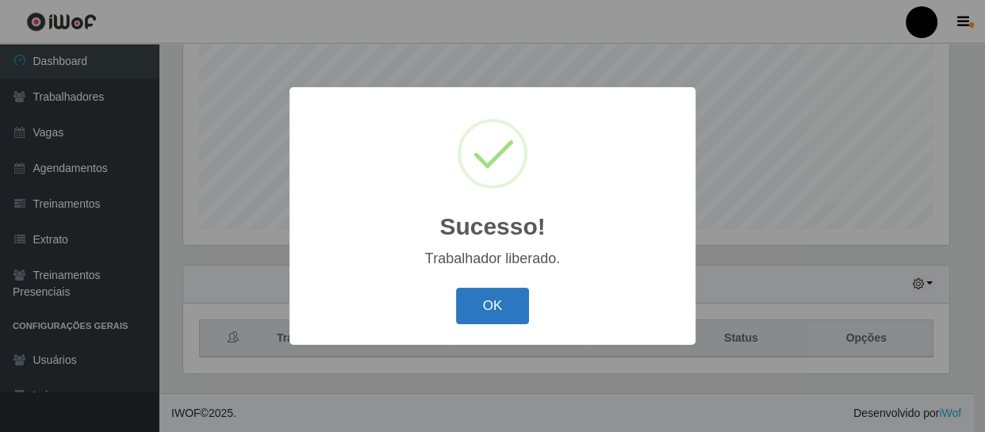
click at [509, 297] on button "OK" at bounding box center [493, 306] width 74 height 37
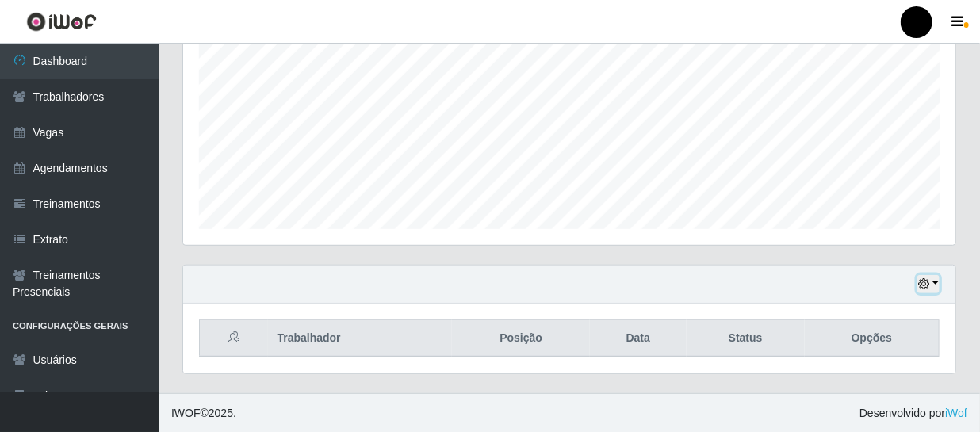
click at [933, 284] on button "button" at bounding box center [929, 284] width 22 height 18
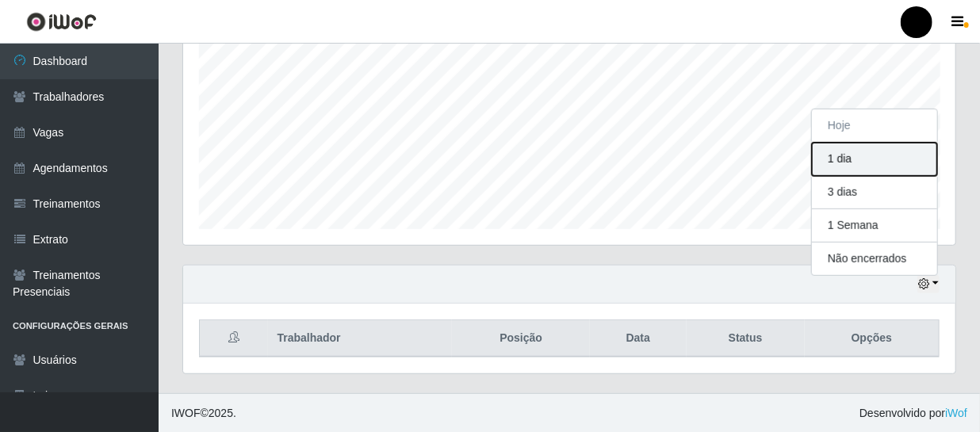
click at [865, 159] on button "1 dia" at bounding box center [874, 159] width 125 height 33
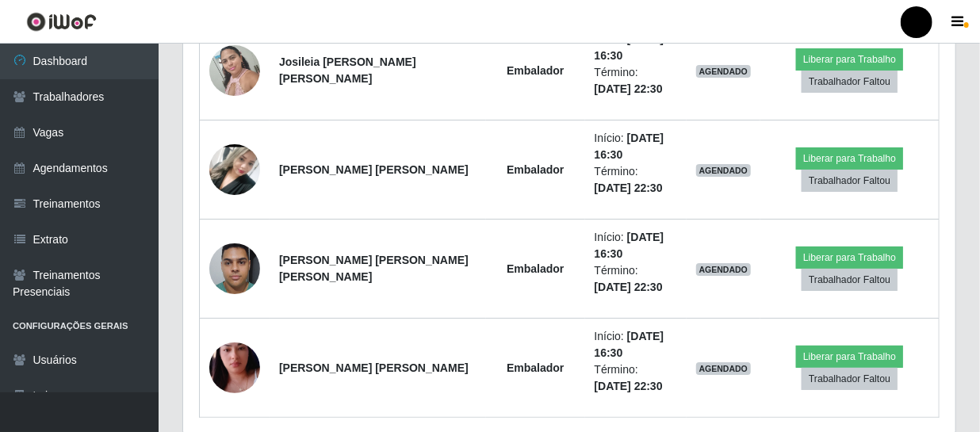
scroll to position [2715, 0]
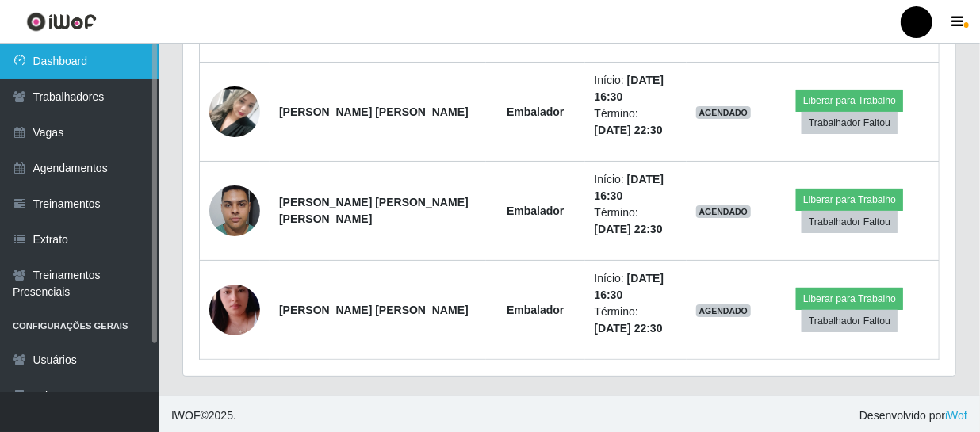
click at [83, 62] on link "Dashboard" at bounding box center [79, 62] width 159 height 36
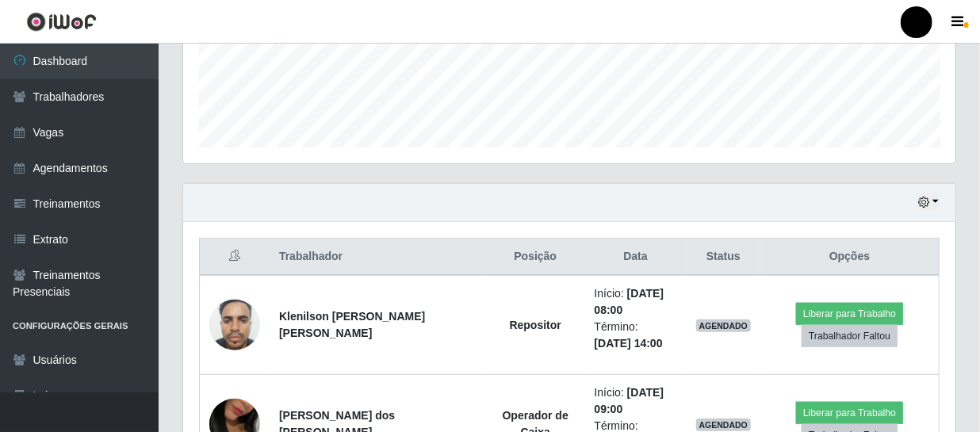
scroll to position [408, 0]
